Goal: Information Seeking & Learning: Learn about a topic

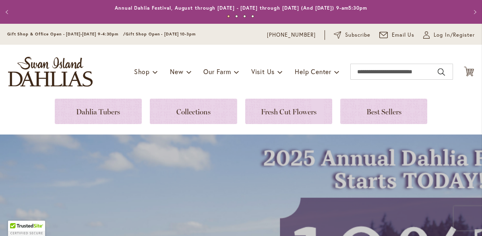
scroll to position [31, 0]
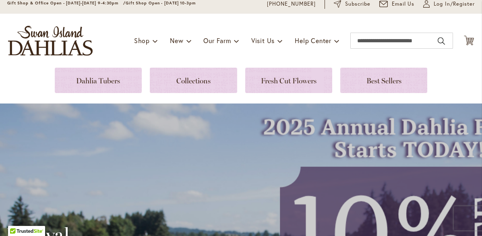
click at [282, 48] on li "Visit Us Annual Dahlia Festival Events Calendar Photography Class or Session Re…" at bounding box center [266, 40] width 31 height 15
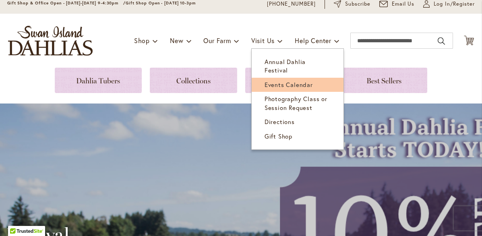
click at [288, 86] on span "Events Calendar" at bounding box center [288, 84] width 48 height 8
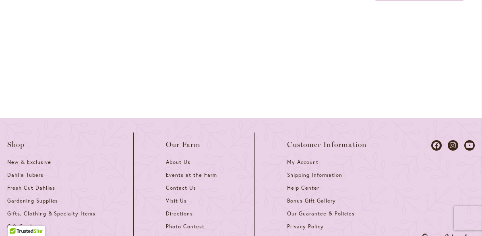
scroll to position [1146, 0]
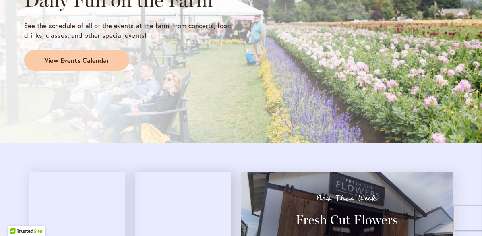
scroll to position [757, 0]
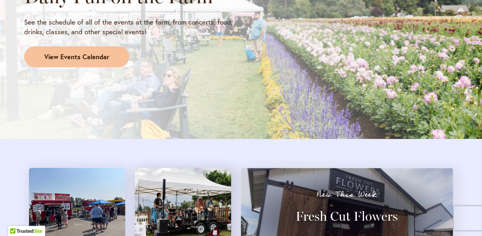
click at [72, 62] on span "View Events Calendar" at bounding box center [76, 56] width 65 height 9
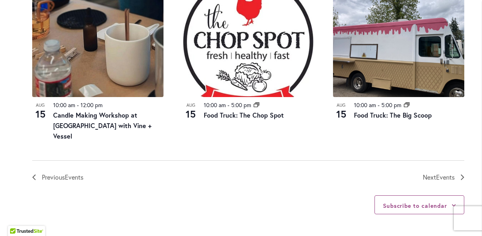
scroll to position [979, 0]
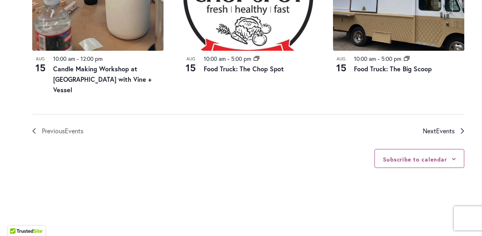
click at [445, 135] on span "Events" at bounding box center [445, 130] width 19 height 8
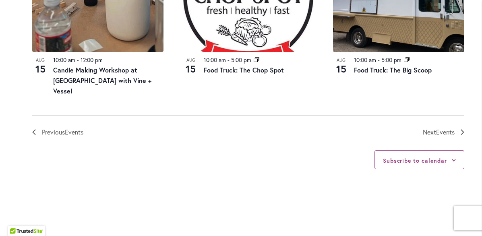
scroll to position [988, 0]
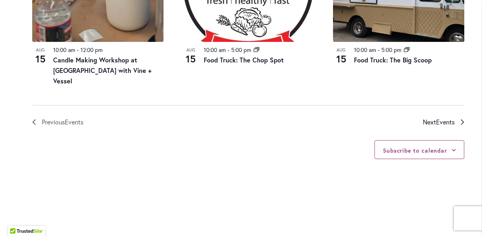
click at [463, 125] on icon "Next Events" at bounding box center [461, 122] width 3 height 6
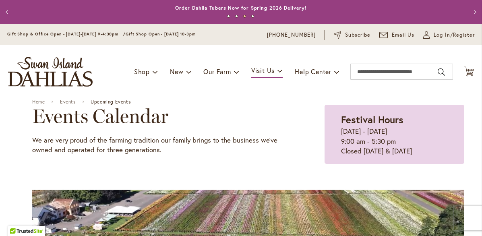
scroll to position [0, 0]
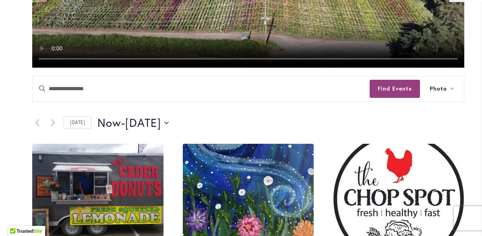
scroll to position [295, 0]
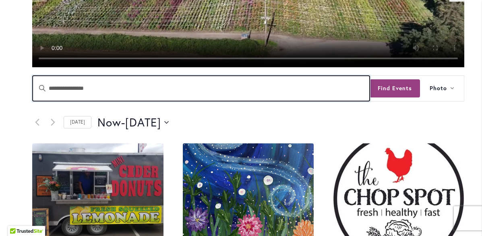
click at [202, 101] on input "Enter Keyword. Search for Events by Keyword." at bounding box center [201, 88] width 337 height 25
type input "**********"
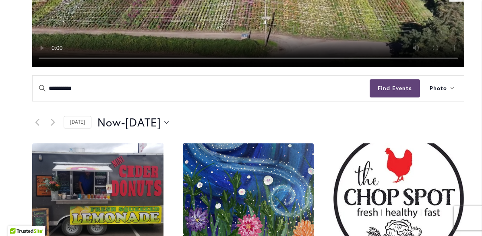
click at [386, 97] on button "Find Events" at bounding box center [394, 88] width 50 height 18
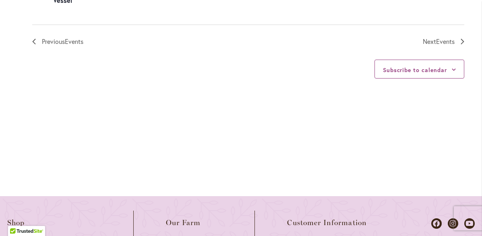
scroll to position [1216, 0]
